Goal: Communication & Community: Answer question/provide support

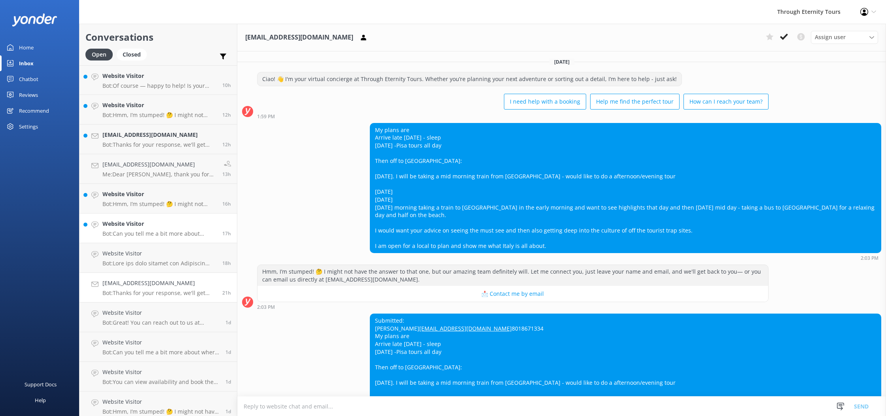
scroll to position [138, 0]
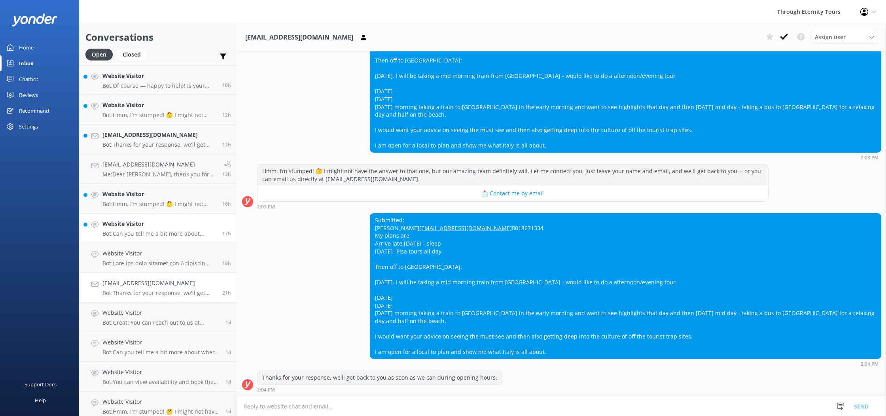
click at [173, 227] on h4 "Website Visitor" at bounding box center [159, 224] width 114 height 9
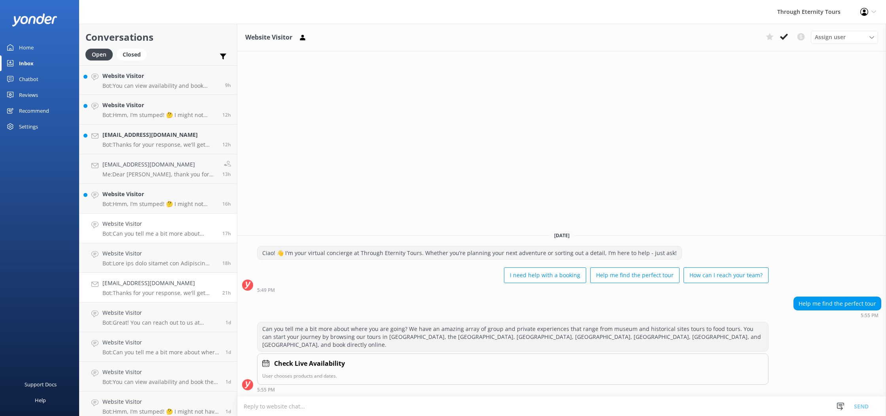
click at [184, 287] on h4 "[EMAIL_ADDRESS][DOMAIN_NAME]" at bounding box center [159, 283] width 114 height 9
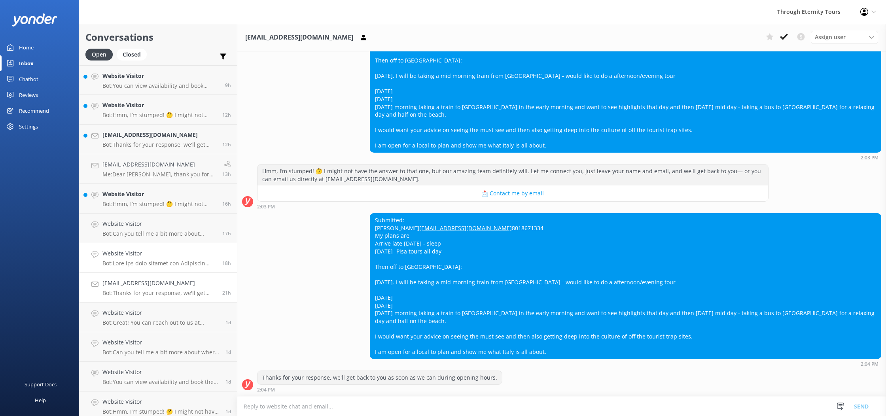
scroll to position [5, 0]
